Goal: Information Seeking & Learning: Learn about a topic

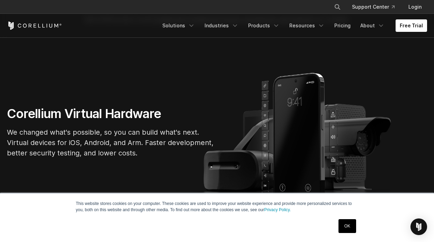
scroll to position [30, 0]
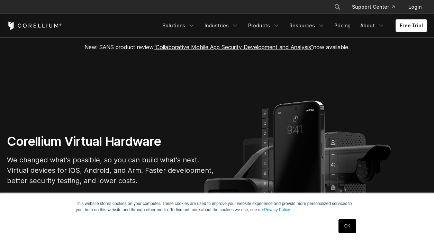
click at [47, 25] on icon "Corellium Home" at bounding box center [47, 26] width 1 height 4
click at [195, 28] on icon "Navigation Menu" at bounding box center [191, 25] width 7 height 7
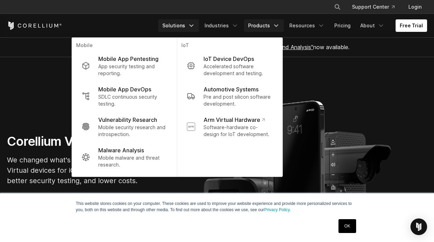
click at [254, 24] on link "Products" at bounding box center [264, 25] width 40 height 12
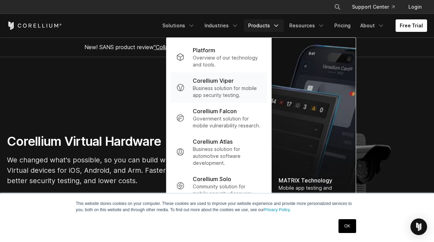
click at [242, 79] on div "Corellium Viper" at bounding box center [227, 81] width 69 height 8
